Goal: Transaction & Acquisition: Purchase product/service

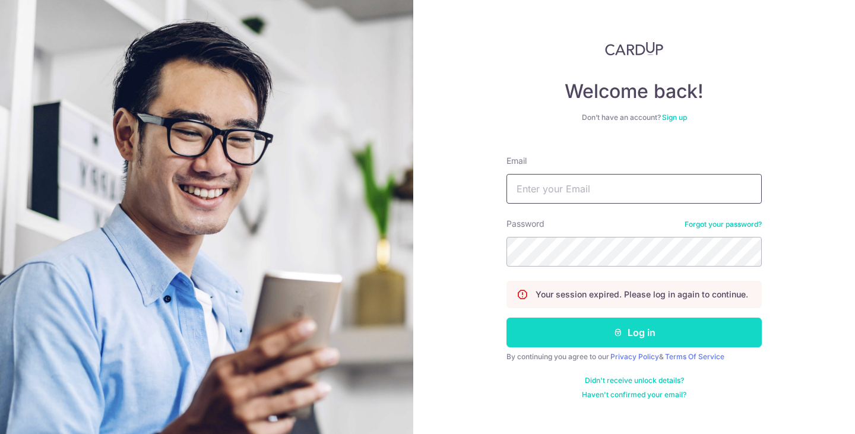
type input "[EMAIL_ADDRESS][DOMAIN_NAME]"
click at [603, 329] on button "Log in" at bounding box center [634, 333] width 255 height 30
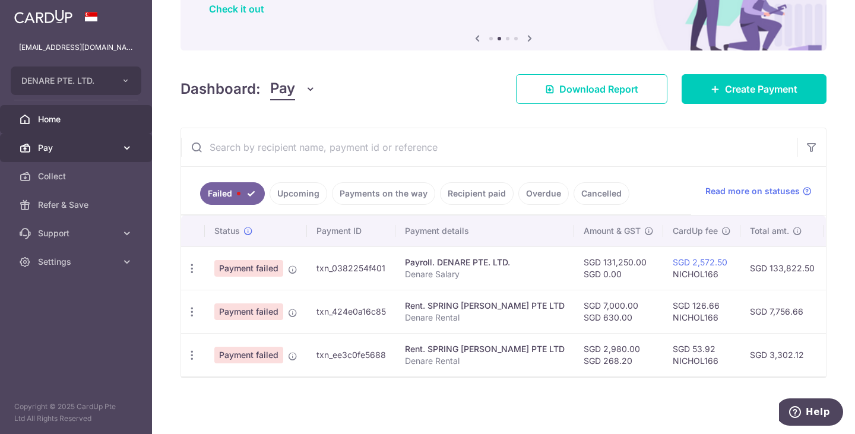
click at [77, 153] on span "Pay" at bounding box center [77, 148] width 78 height 12
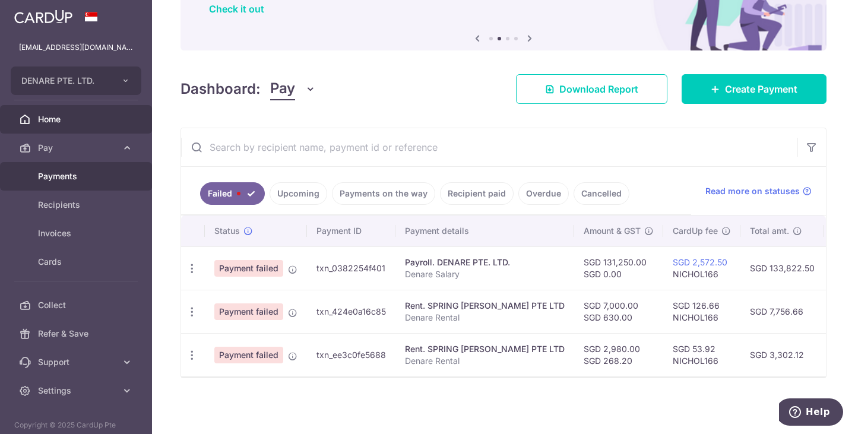
click at [80, 181] on span "Payments" at bounding box center [77, 176] width 78 height 12
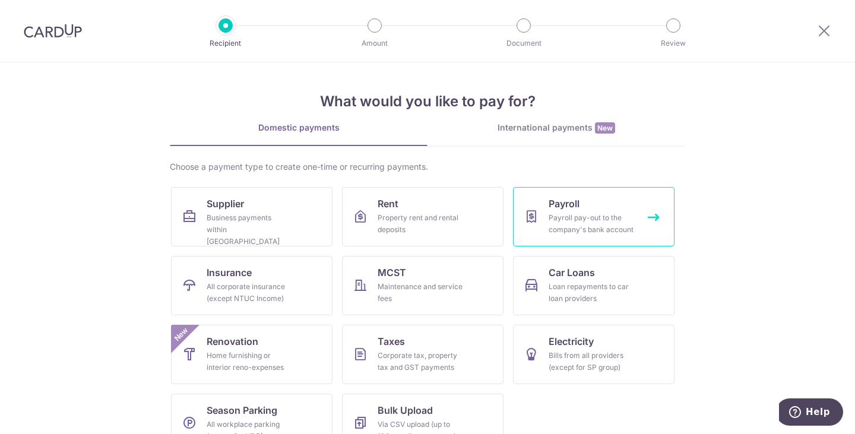
click at [565, 213] on div "Payroll pay-out to the company's bank account" at bounding box center [592, 224] width 86 height 24
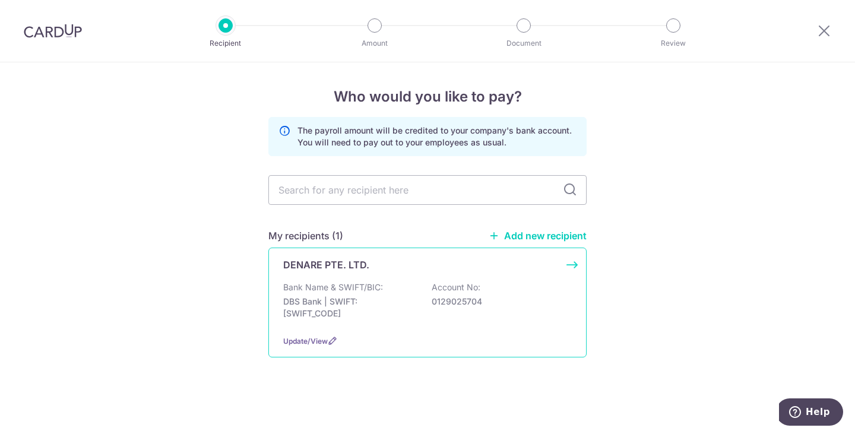
click at [415, 279] on div "DENARE PTE. LTD. Bank Name & SWIFT/BIC: DBS Bank | SWIFT: DBSSSGSGXXX Account N…" at bounding box center [427, 303] width 318 height 110
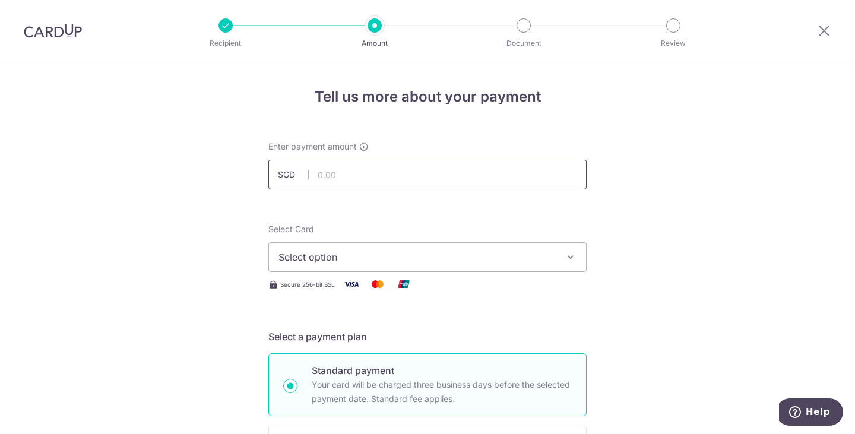
click at [349, 179] on input "text" at bounding box center [427, 175] width 318 height 30
click at [390, 169] on input "131.00" at bounding box center [427, 175] width 318 height 30
drag, startPoint x: 337, startPoint y: 176, endPoint x: 253, endPoint y: 181, distance: 84.5
click at [270, 180] on input "131.00" at bounding box center [427, 175] width 318 height 30
type input "131,250.00"
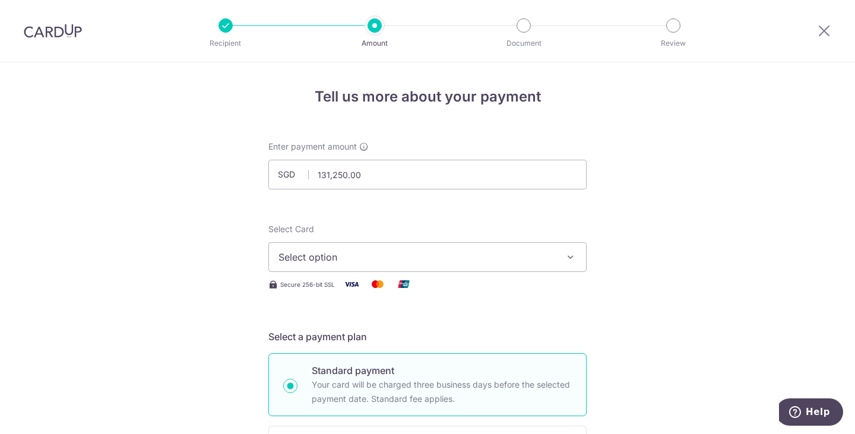
click at [299, 257] on span "Select option" at bounding box center [417, 257] width 277 height 14
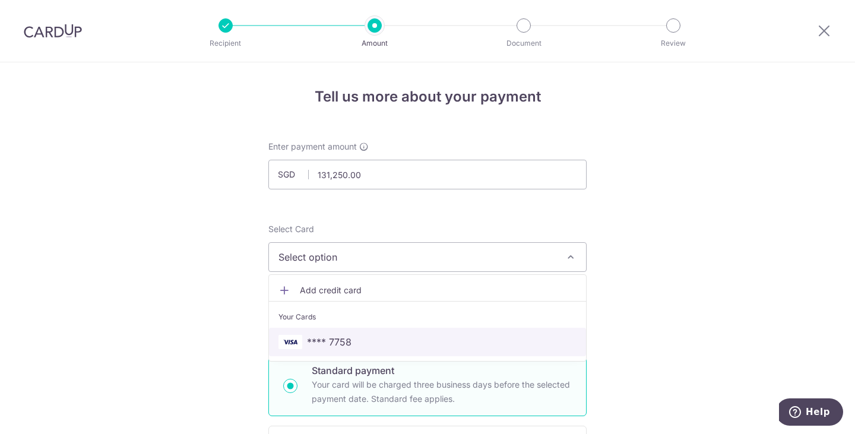
click at [372, 337] on span "**** 7758" at bounding box center [428, 342] width 298 height 14
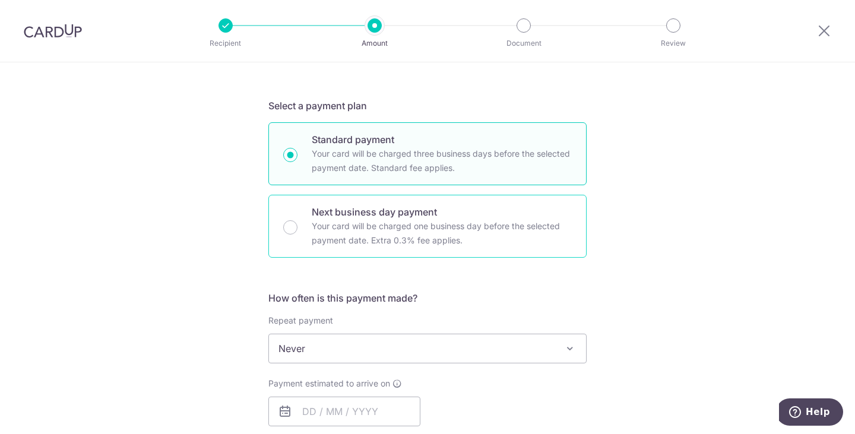
scroll to position [297, 0]
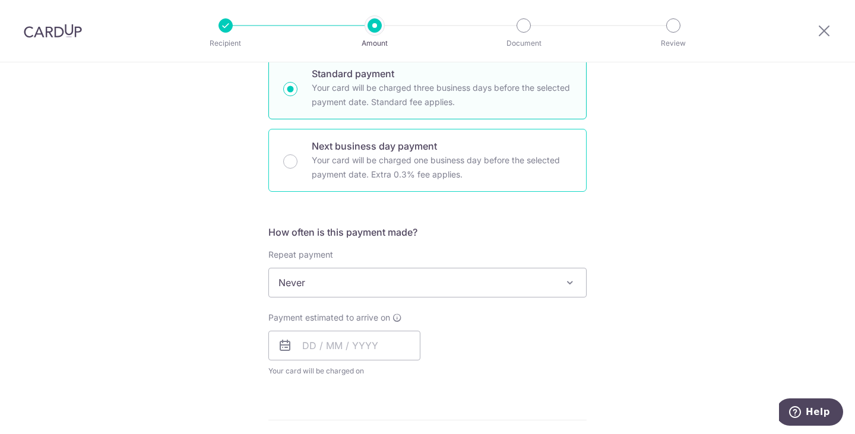
click at [318, 148] on p "Next business day payment" at bounding box center [442, 146] width 260 height 14
click at [298, 154] on input "Next business day payment Your card will be charged one business day before the…" at bounding box center [290, 161] width 14 height 14
radio input "false"
radio input "true"
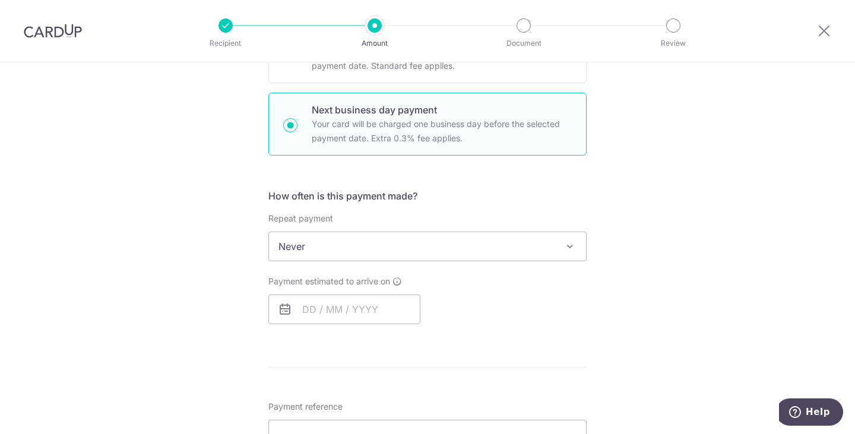
scroll to position [416, 0]
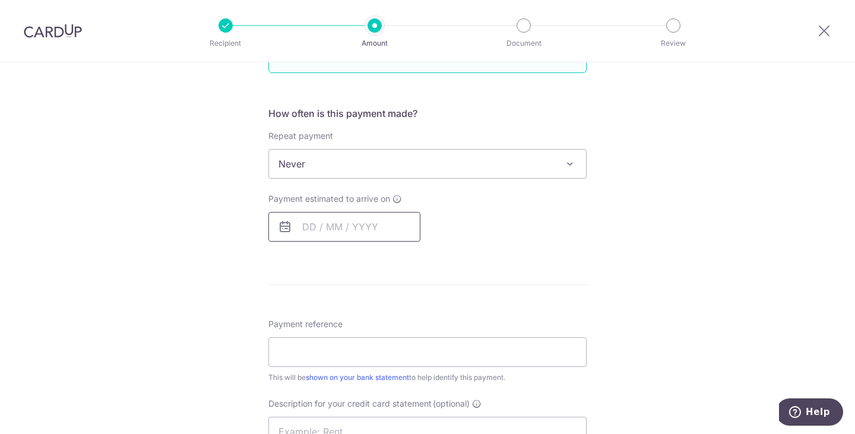
click at [333, 235] on input "text" at bounding box center [344, 227] width 152 height 30
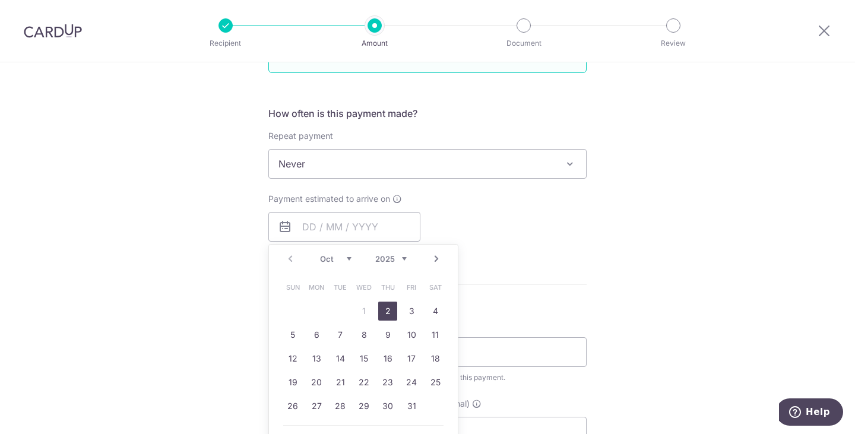
click at [383, 306] on link "2" at bounding box center [387, 311] width 19 height 19
type input "02/10/2025"
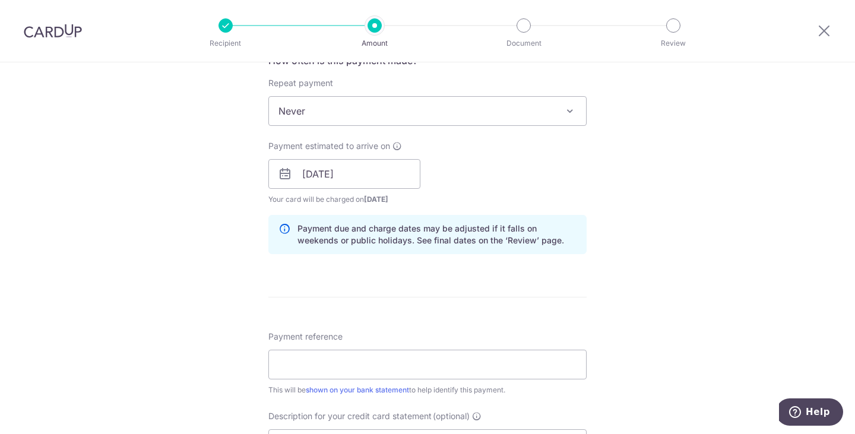
scroll to position [534, 0]
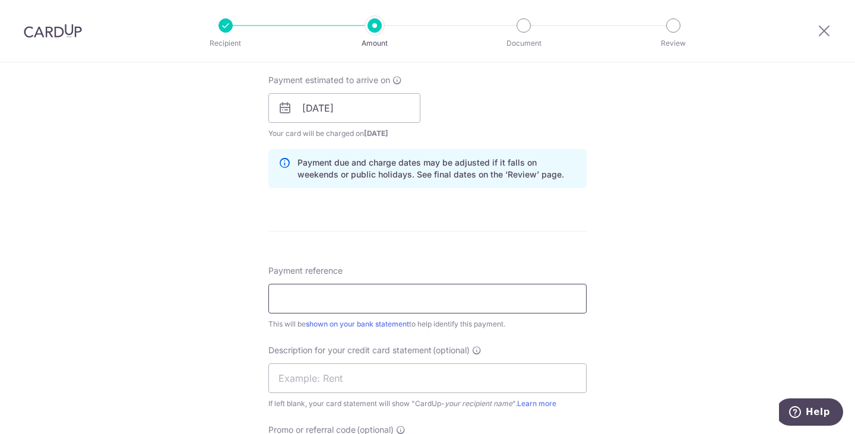
click at [340, 298] on input "Payment reference" at bounding box center [427, 299] width 318 height 30
type input "Denare Salary"
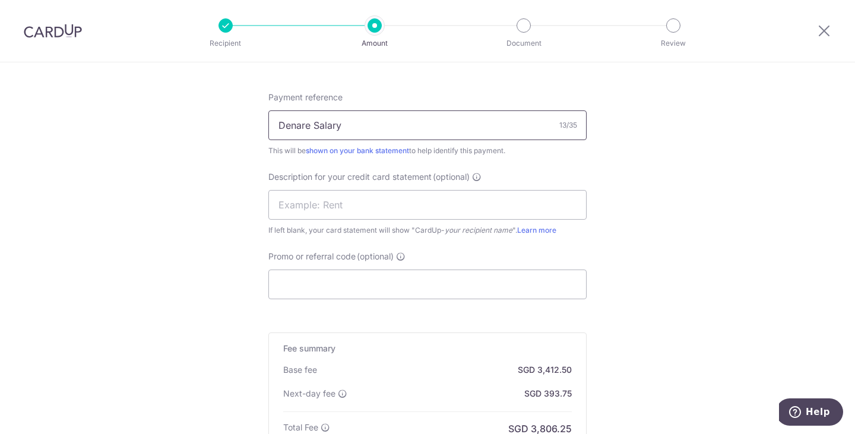
scroll to position [713, 0]
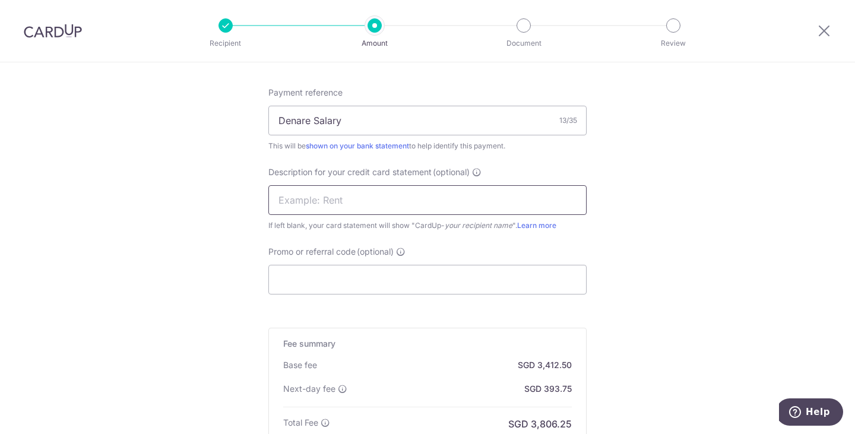
click at [312, 210] on input "text" at bounding box center [427, 200] width 318 height 30
click at [305, 204] on input "text" at bounding box center [427, 200] width 318 height 30
type input "Salary"
click at [314, 281] on input "Promo or referral code (optional)" at bounding box center [427, 280] width 318 height 30
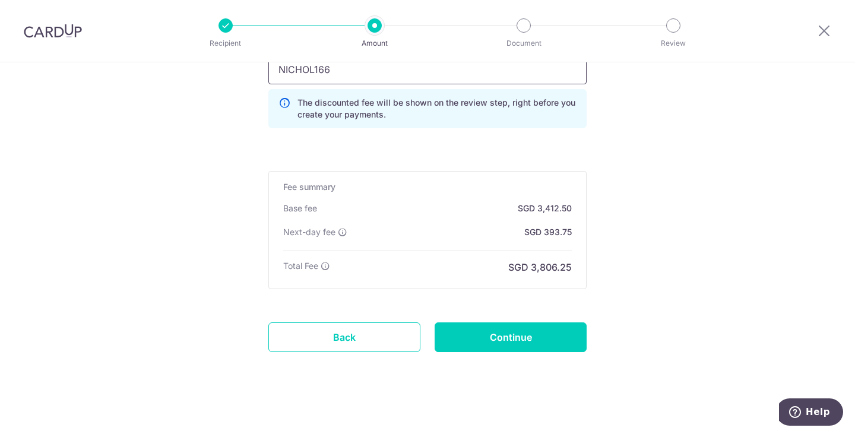
scroll to position [930, 0]
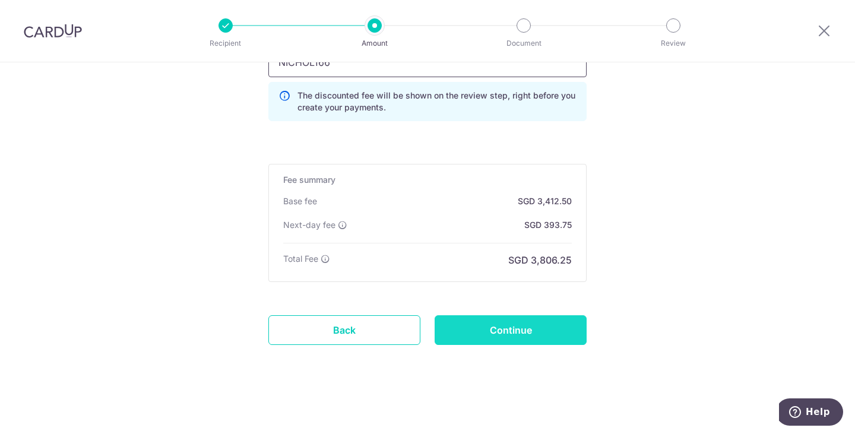
type input "NICHOL166"
click at [511, 330] on input "Continue" at bounding box center [511, 330] width 152 height 30
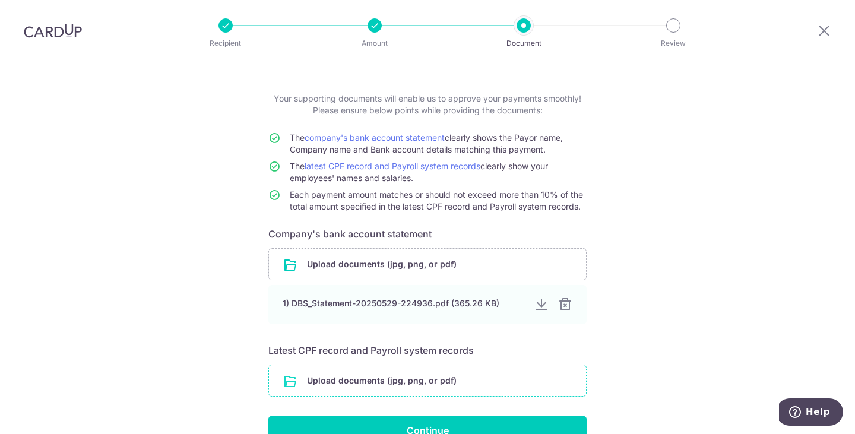
scroll to position [115, 0]
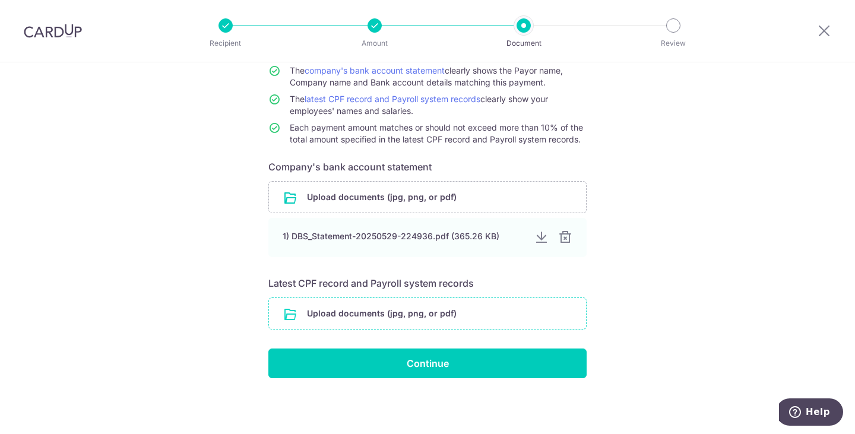
click at [400, 311] on input "file" at bounding box center [427, 313] width 317 height 31
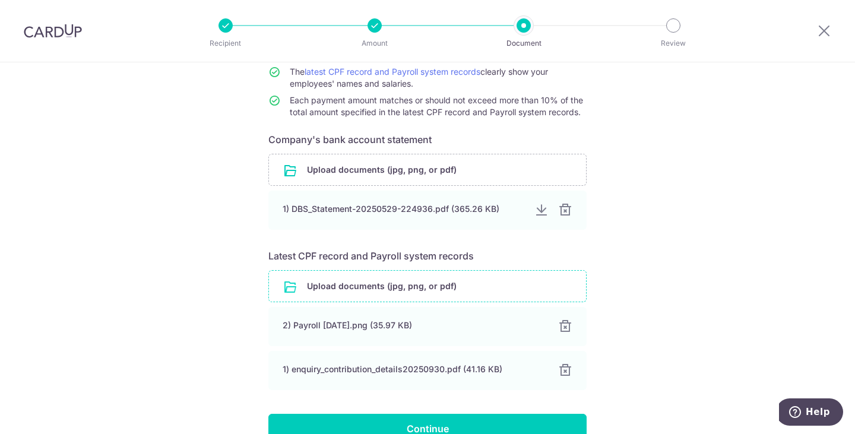
scroll to position [208, 0]
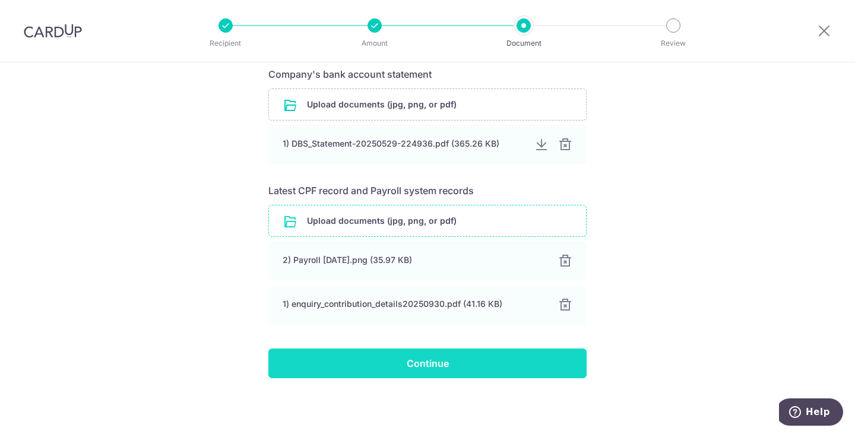
click at [432, 362] on input "Continue" at bounding box center [427, 364] width 318 height 30
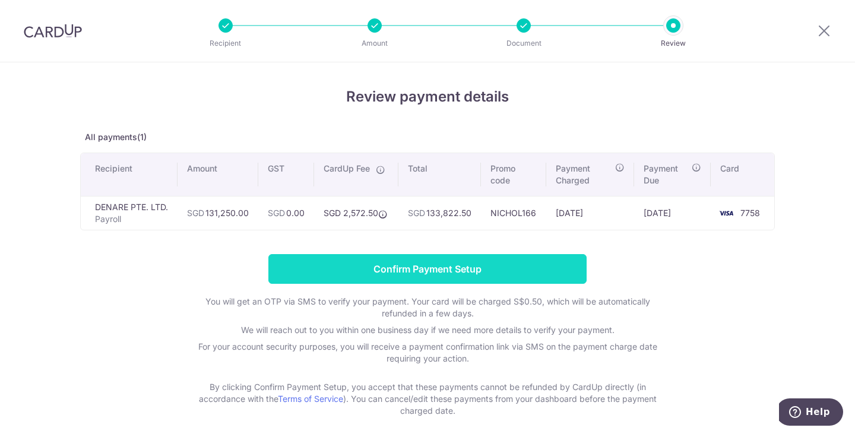
click at [453, 270] on input "Confirm Payment Setup" at bounding box center [427, 269] width 318 height 30
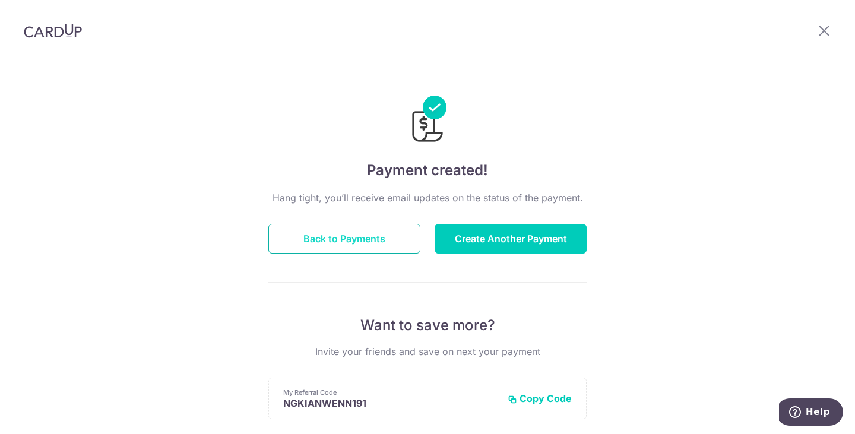
click at [362, 241] on button "Back to Payments" at bounding box center [344, 239] width 152 height 30
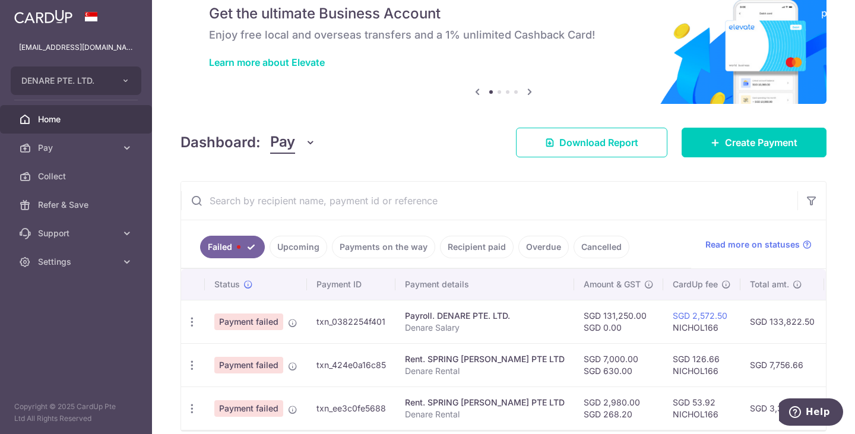
scroll to position [107, 0]
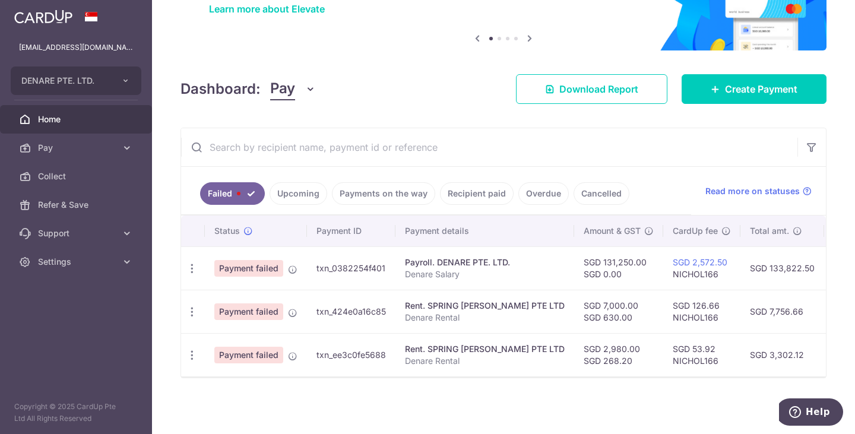
click at [277, 190] on link "Upcoming" at bounding box center [299, 193] width 58 height 23
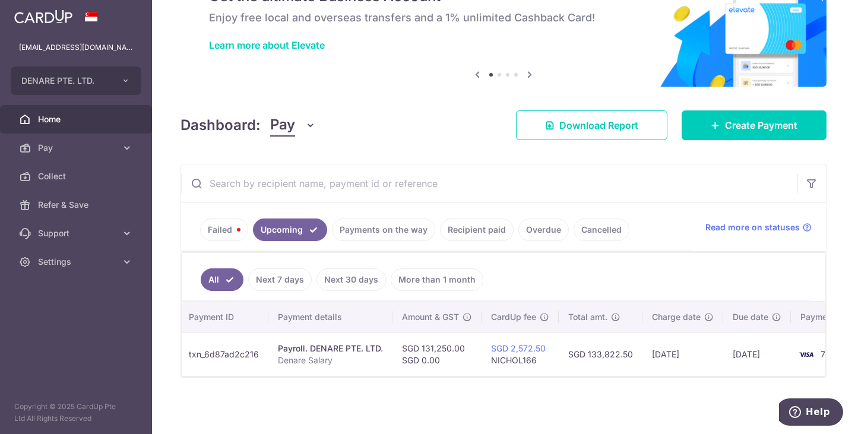
scroll to position [0, 0]
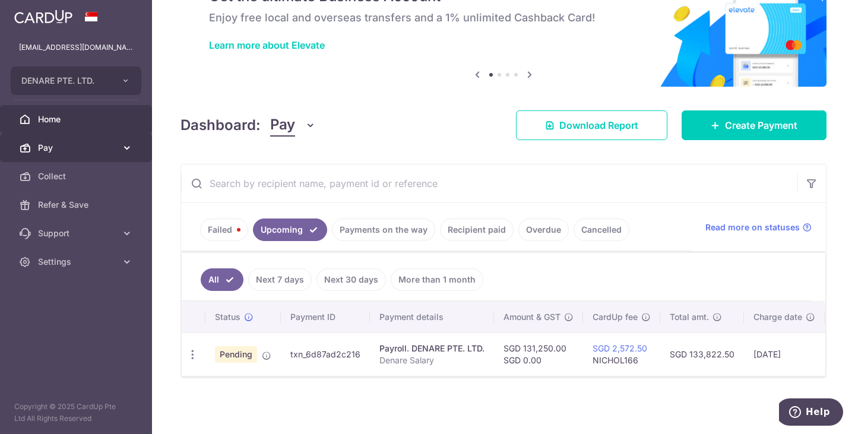
click at [65, 147] on span "Pay" at bounding box center [77, 148] width 78 height 12
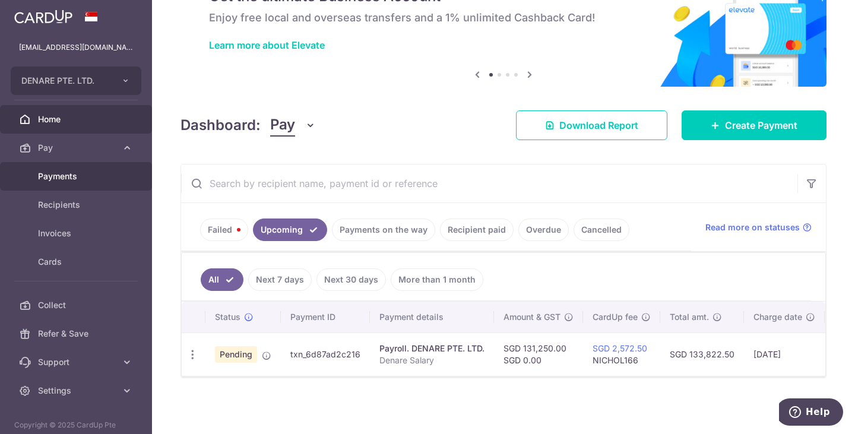
click at [80, 176] on span "Payments" at bounding box center [77, 176] width 78 height 12
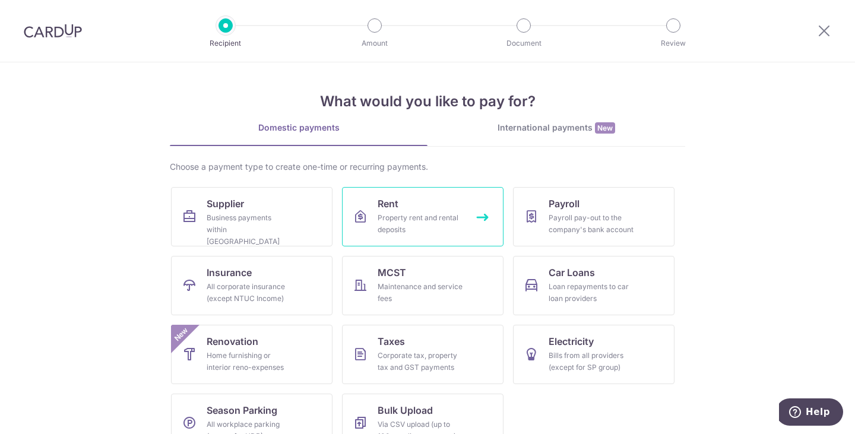
click at [435, 212] on div "Property rent and rental deposits" at bounding box center [421, 224] width 86 height 24
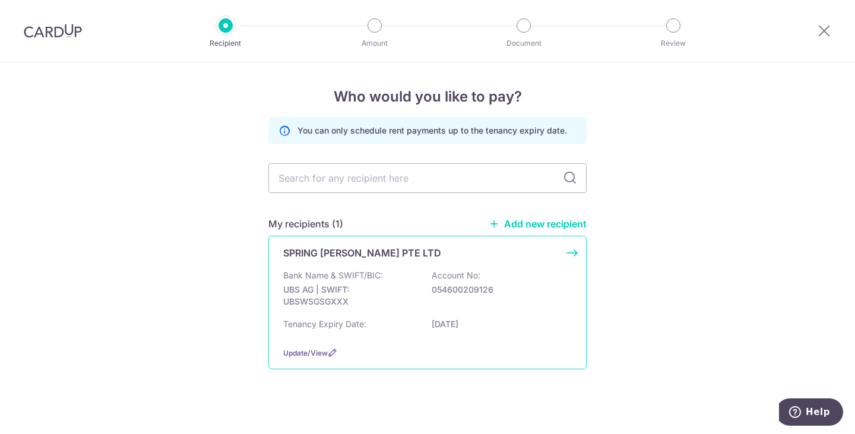
click at [377, 279] on p "Bank Name & SWIFT/BIC:" at bounding box center [333, 276] width 100 height 12
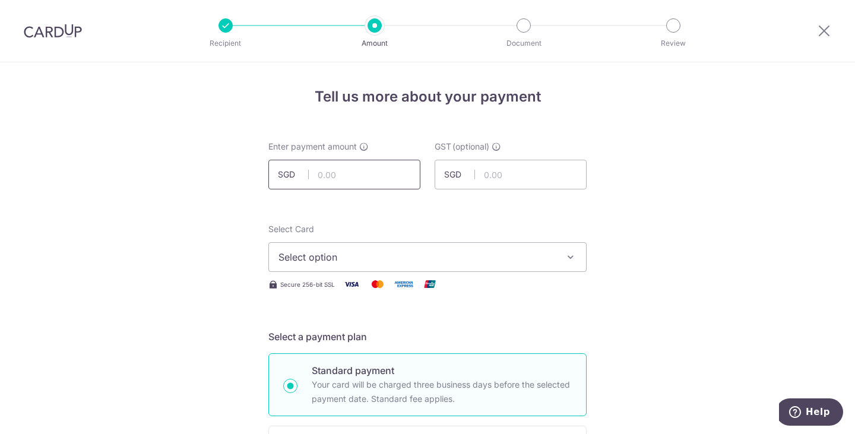
click at [344, 177] on input "text" at bounding box center [344, 175] width 152 height 30
type input "7,000.00"
click at [482, 180] on input "text" at bounding box center [511, 175] width 152 height 30
type input "630.00"
click at [365, 264] on button "Select option" at bounding box center [427, 257] width 318 height 30
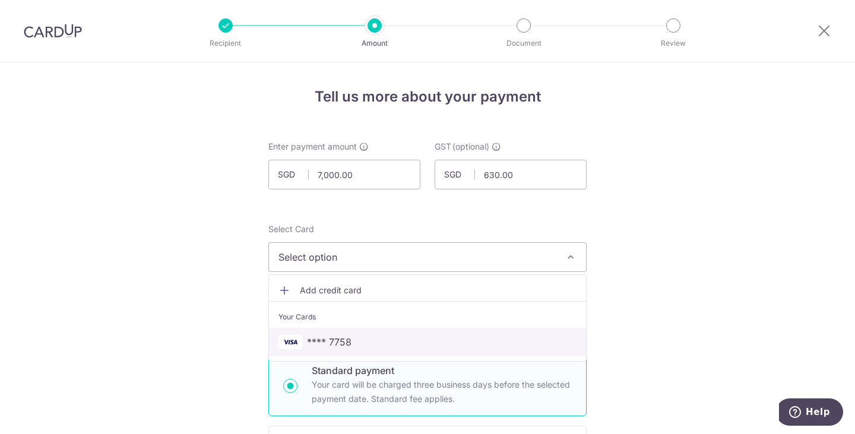
click at [328, 337] on span "**** 7758" at bounding box center [329, 342] width 45 height 14
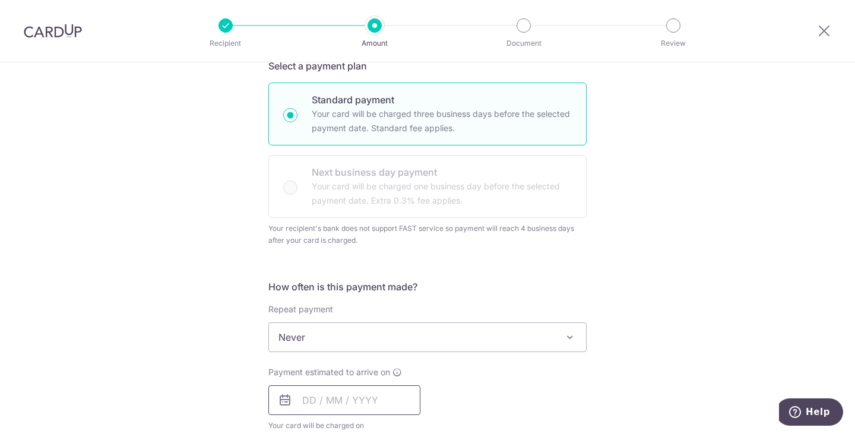
scroll to position [356, 0]
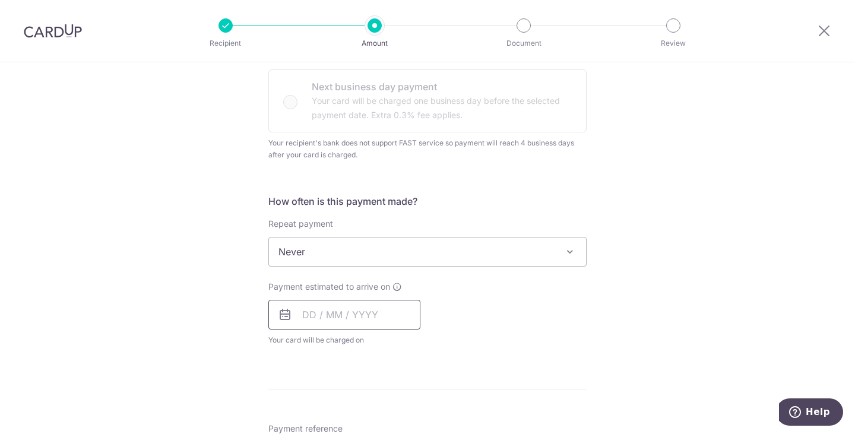
click at [340, 317] on input "text" at bounding box center [344, 315] width 152 height 30
click at [313, 421] on link "6" at bounding box center [316, 422] width 19 height 19
type input "[DATE]"
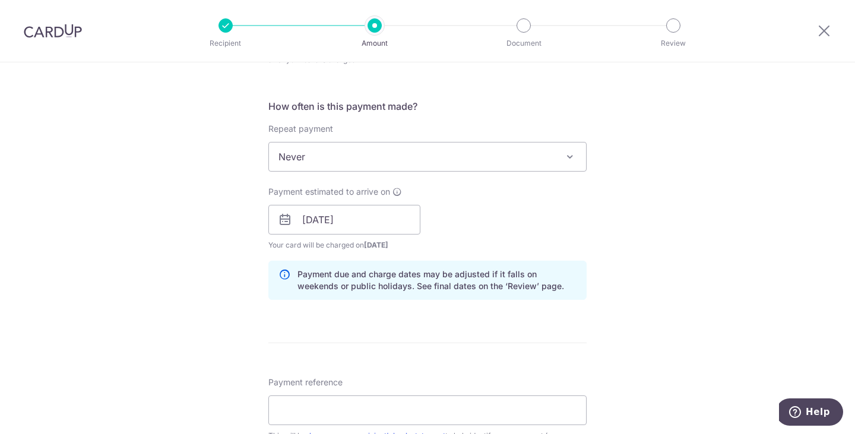
scroll to position [534, 0]
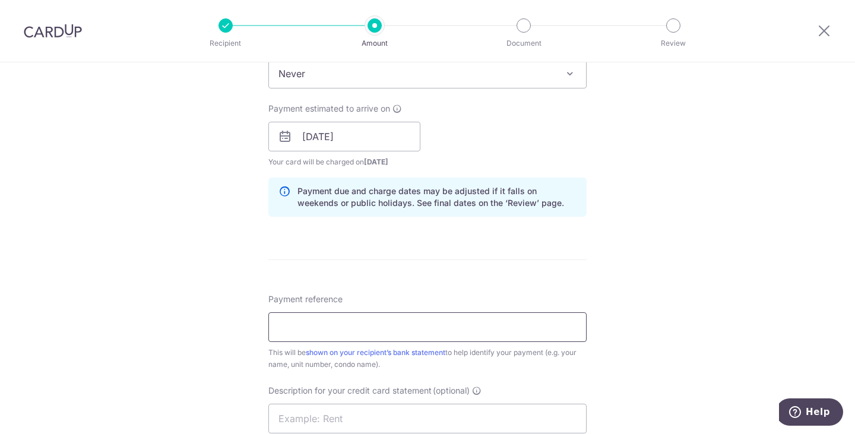
click at [375, 323] on input "Payment reference" at bounding box center [427, 327] width 318 height 30
type input "Denare Rental"
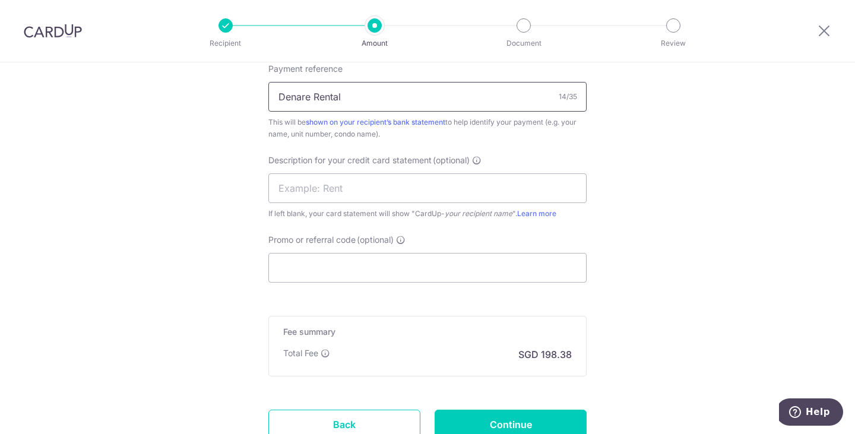
scroll to position [831, 0]
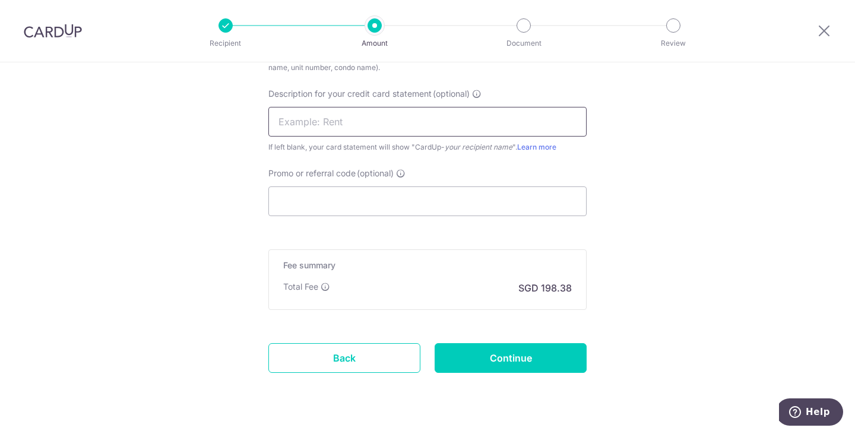
click at [339, 125] on input "text" at bounding box center [427, 122] width 318 height 30
drag, startPoint x: 226, startPoint y: 116, endPoint x: 210, endPoint y: 137, distance: 25.4
type input "Rental"
click at [288, 203] on input "Promo or referral code (optional)" at bounding box center [427, 201] width 318 height 30
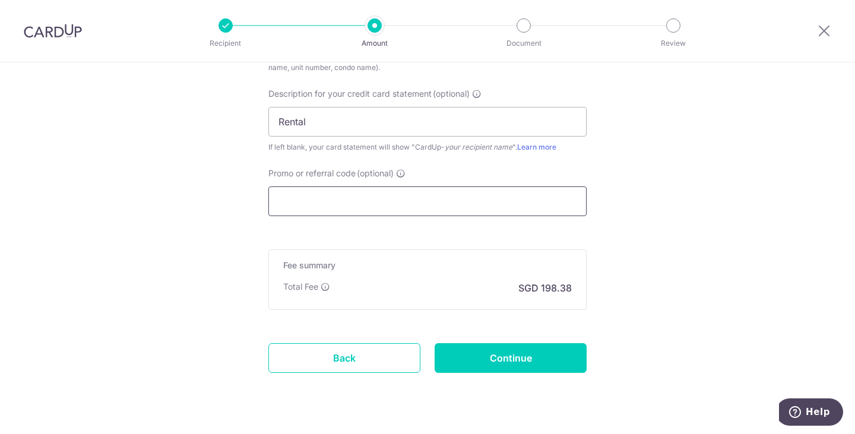
paste input "Rental"
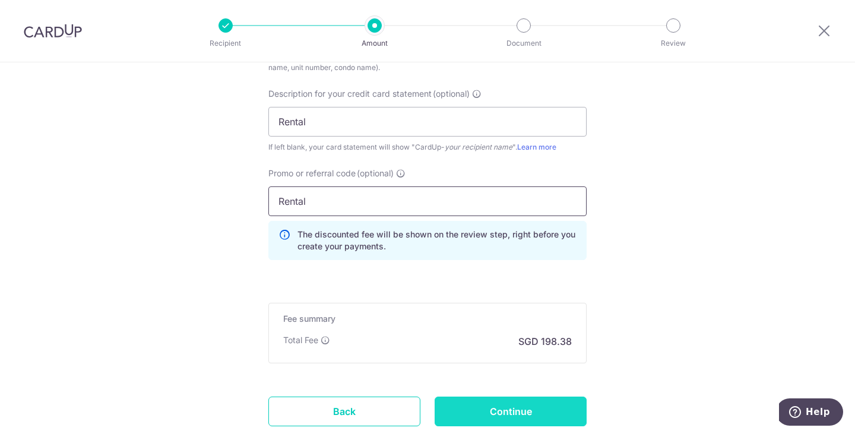
type input "Rental"
click at [511, 410] on input "Continue" at bounding box center [511, 412] width 152 height 30
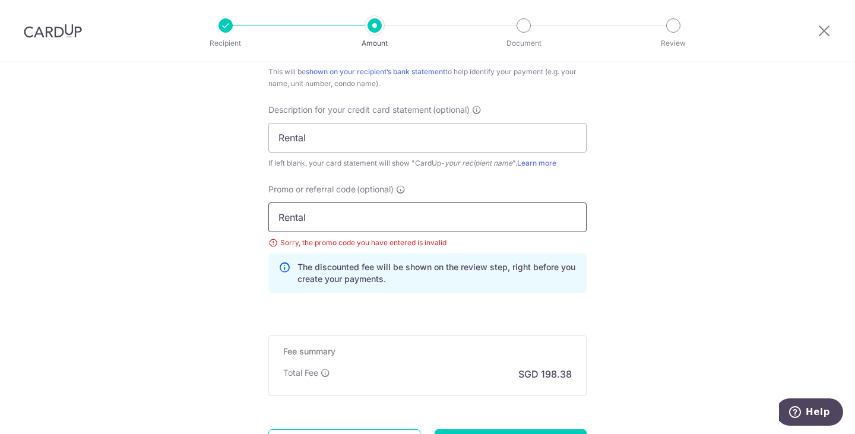
scroll to position [692, 0]
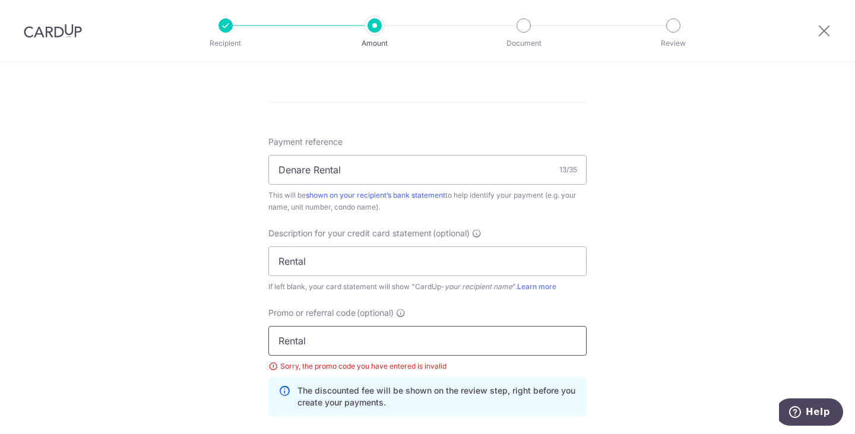
drag, startPoint x: 324, startPoint y: 339, endPoint x: 70, endPoint y: 293, distance: 257.8
click at [157, 315] on div "Tell us more about your payment Enter payment amount SGD 7,000.00 7000.00 GST (…" at bounding box center [427, 21] width 855 height 1301
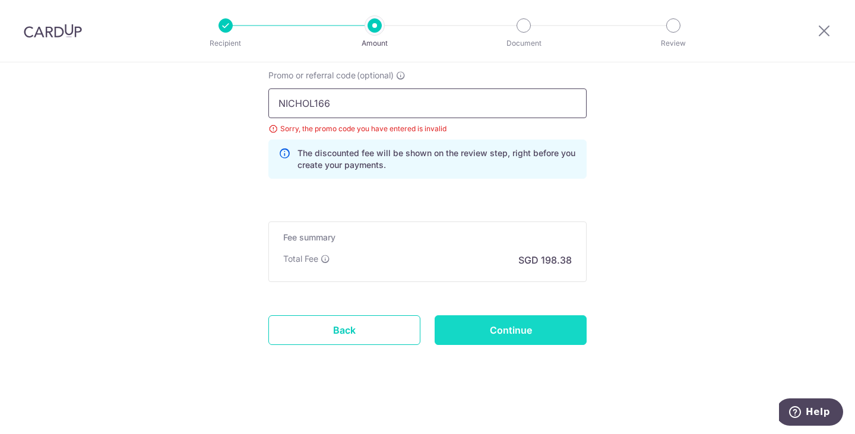
type input "NICHOL166"
click at [508, 321] on input "Continue" at bounding box center [511, 330] width 152 height 30
